Goal: Information Seeking & Learning: Find specific fact

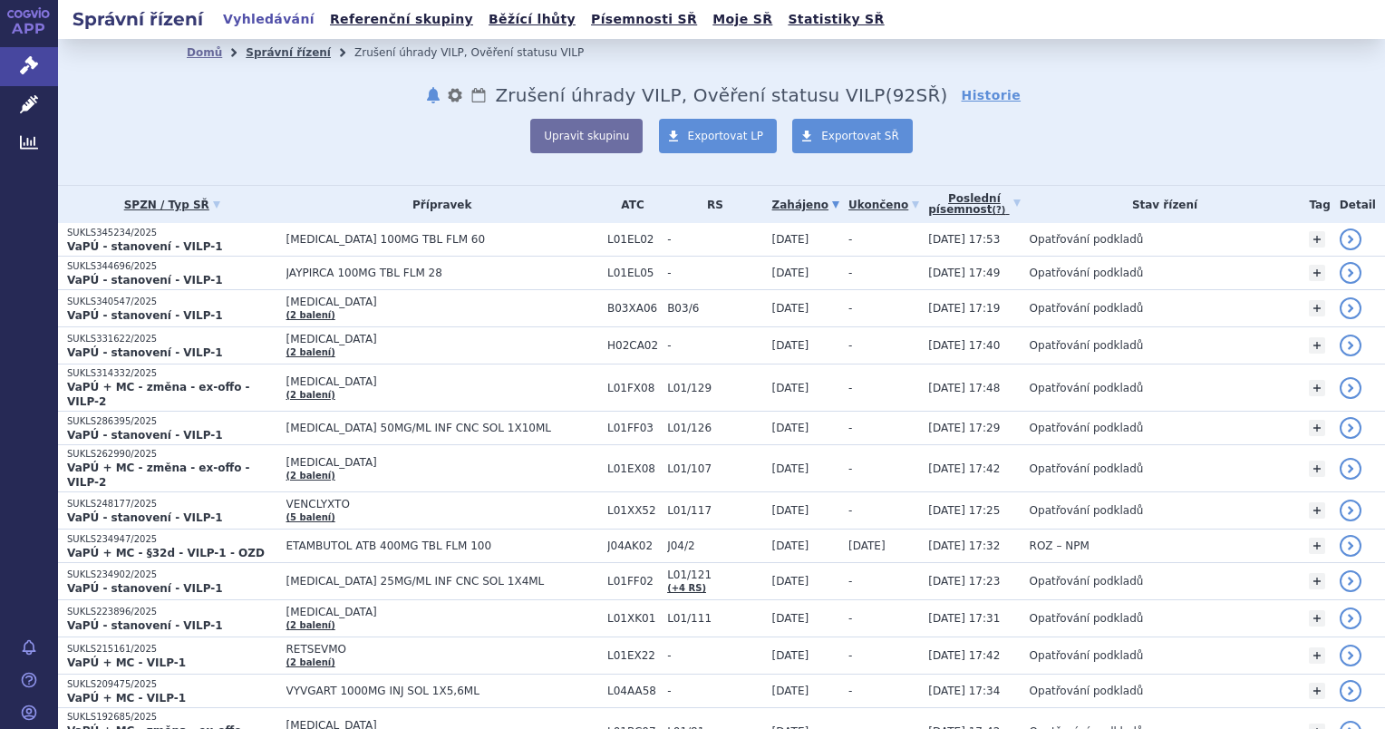
click at [280, 53] on link "Správní řízení" at bounding box center [288, 52] width 85 height 13
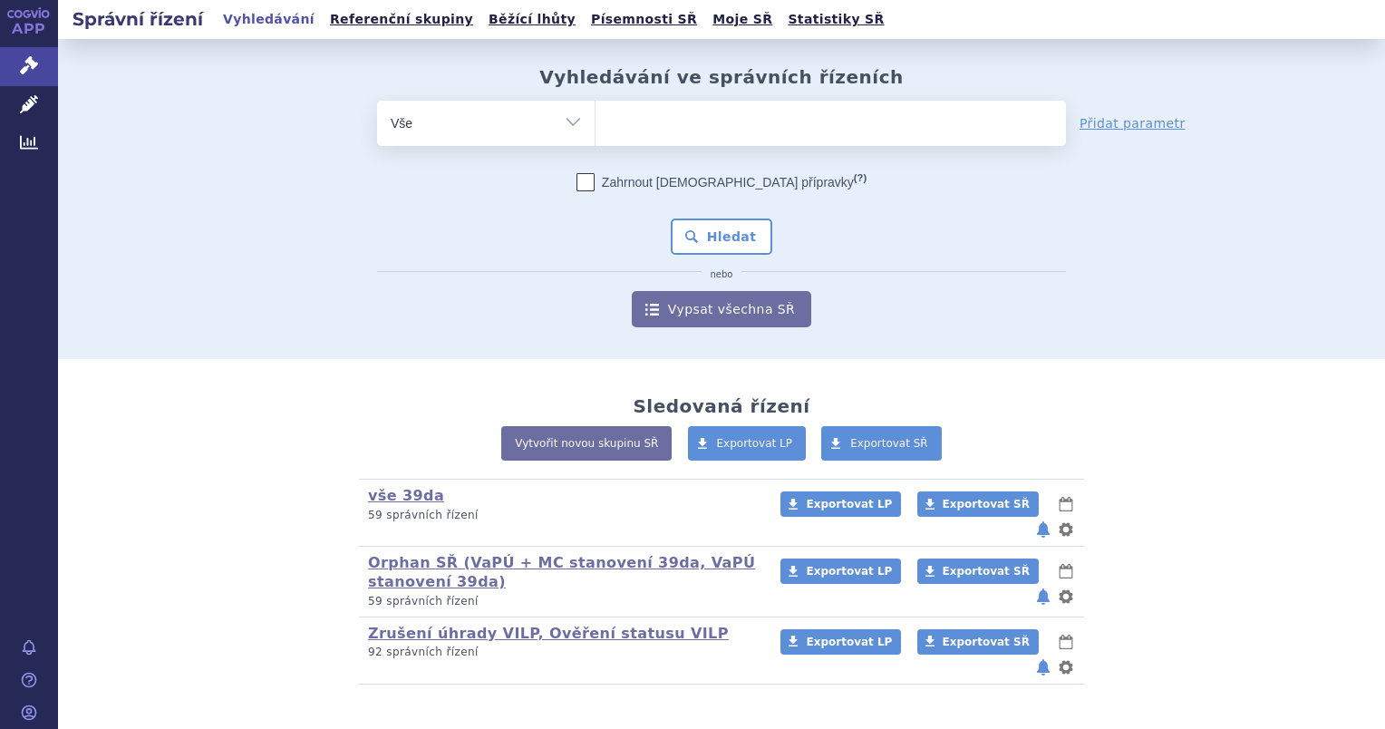
click at [624, 119] on ul at bounding box center [831, 120] width 470 height 38
click at [596, 119] on select at bounding box center [595, 122] width 1 height 45
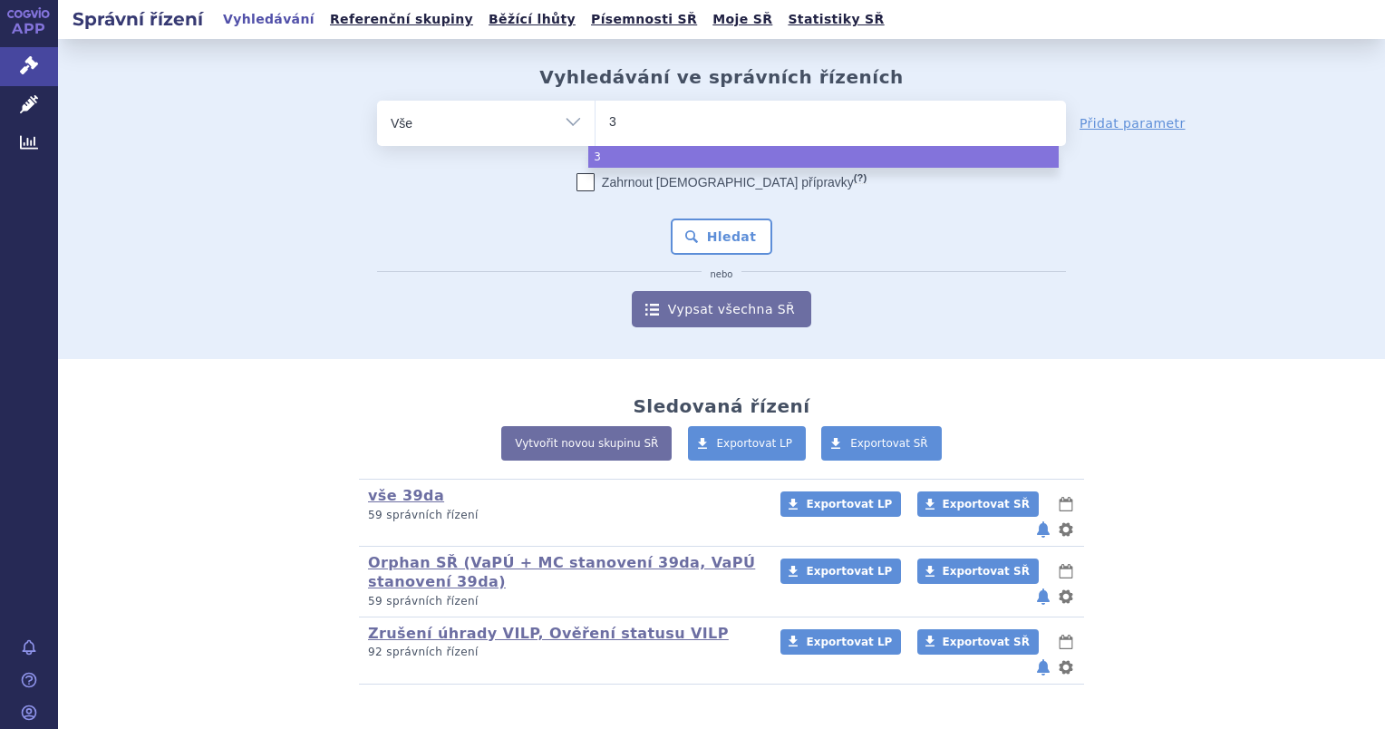
type input "39"
type input "39da"
select select "39da"
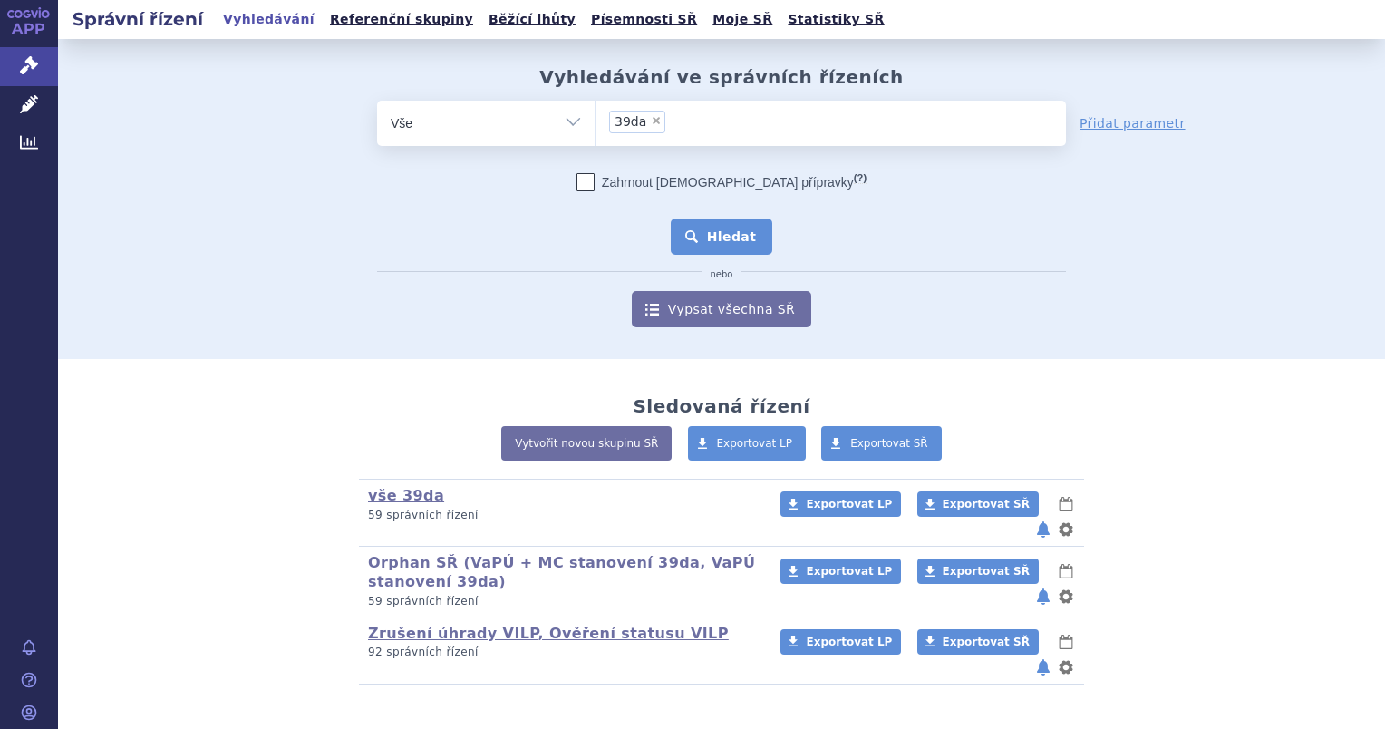
click at [732, 229] on button "Hledat" at bounding box center [722, 236] width 102 height 36
